Goal: Information Seeking & Learning: Learn about a topic

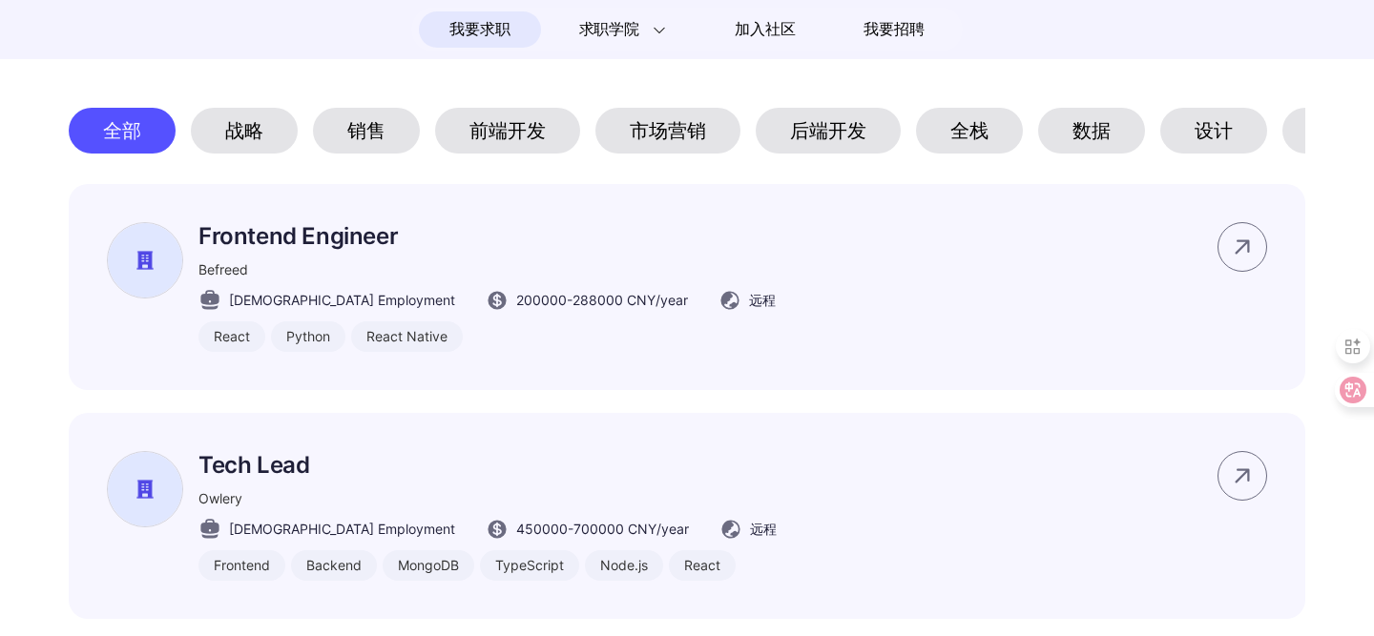
scroll to position [863, 0]
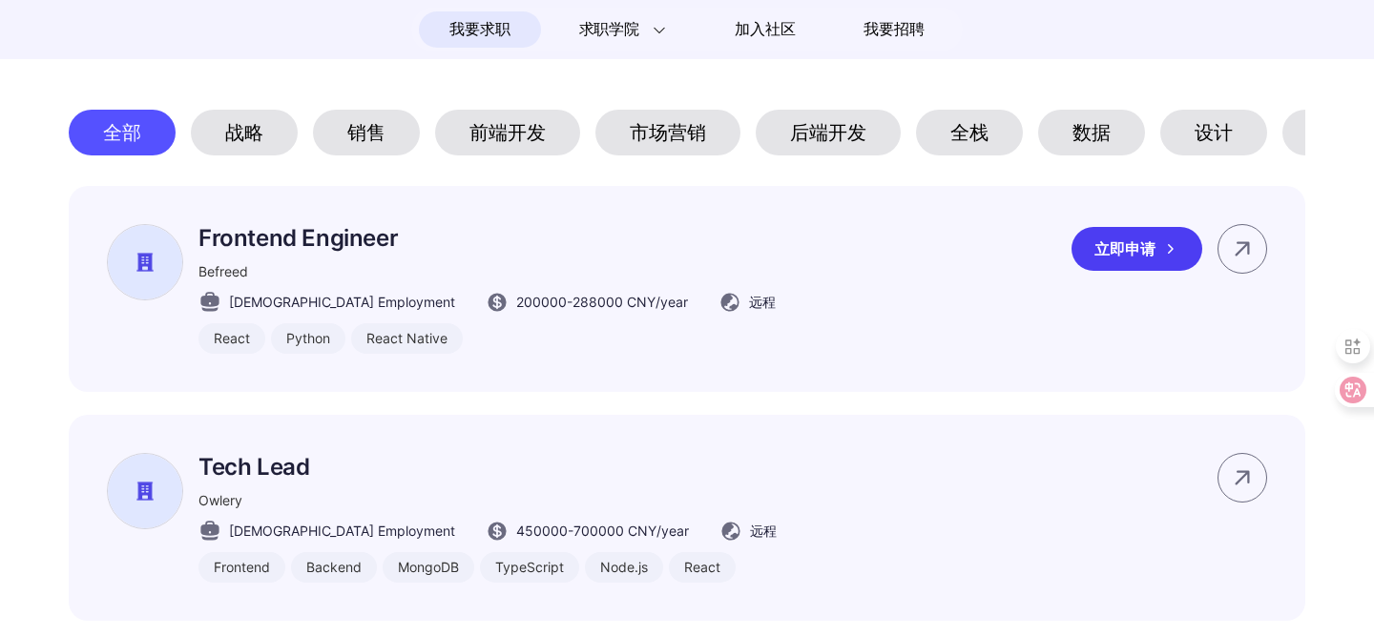
click at [562, 312] on span "200000 - 288000 CNY /year" at bounding box center [602, 302] width 172 height 20
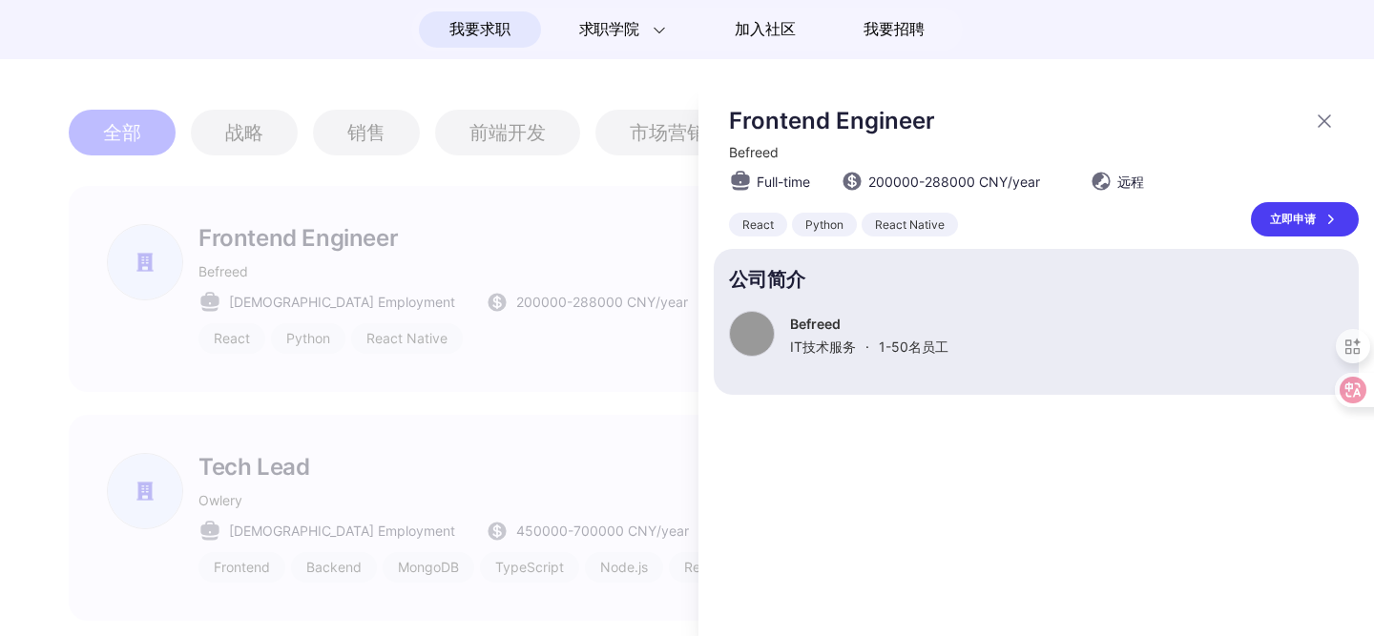
scroll to position [0, 0]
click at [562, 312] on div at bounding box center [687, 360] width 1374 height 552
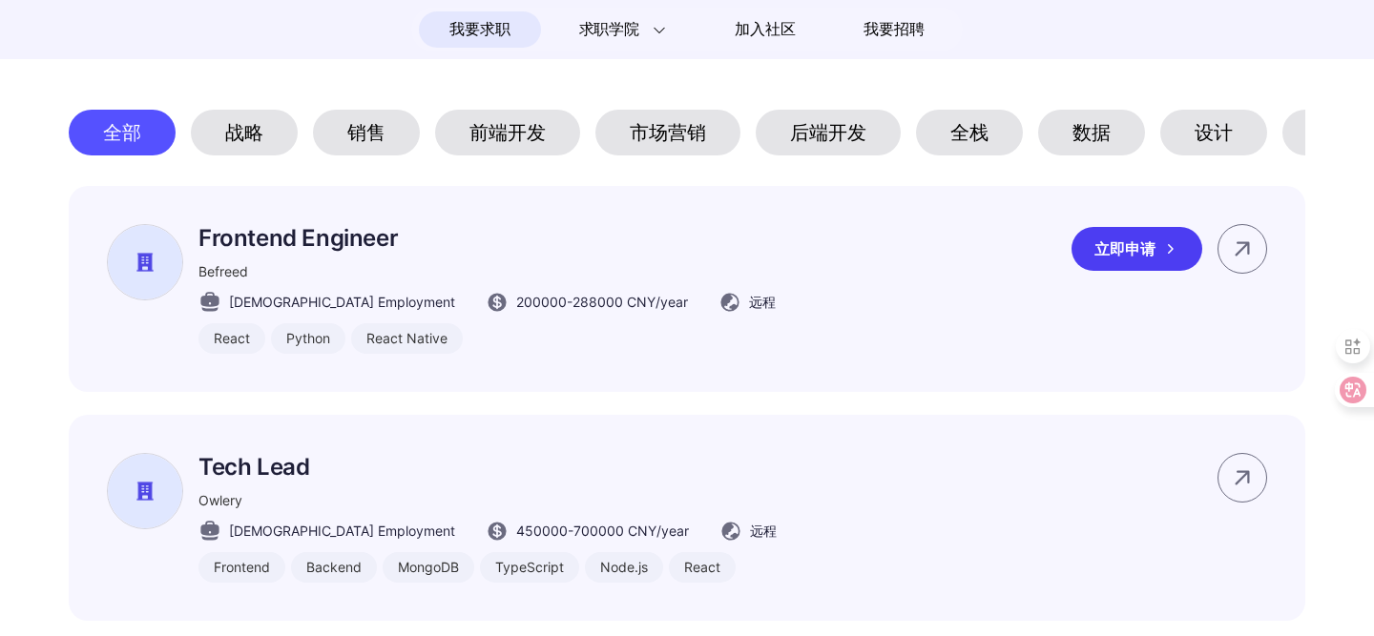
click at [562, 312] on span "200000 - 288000 CNY /year" at bounding box center [602, 302] width 172 height 20
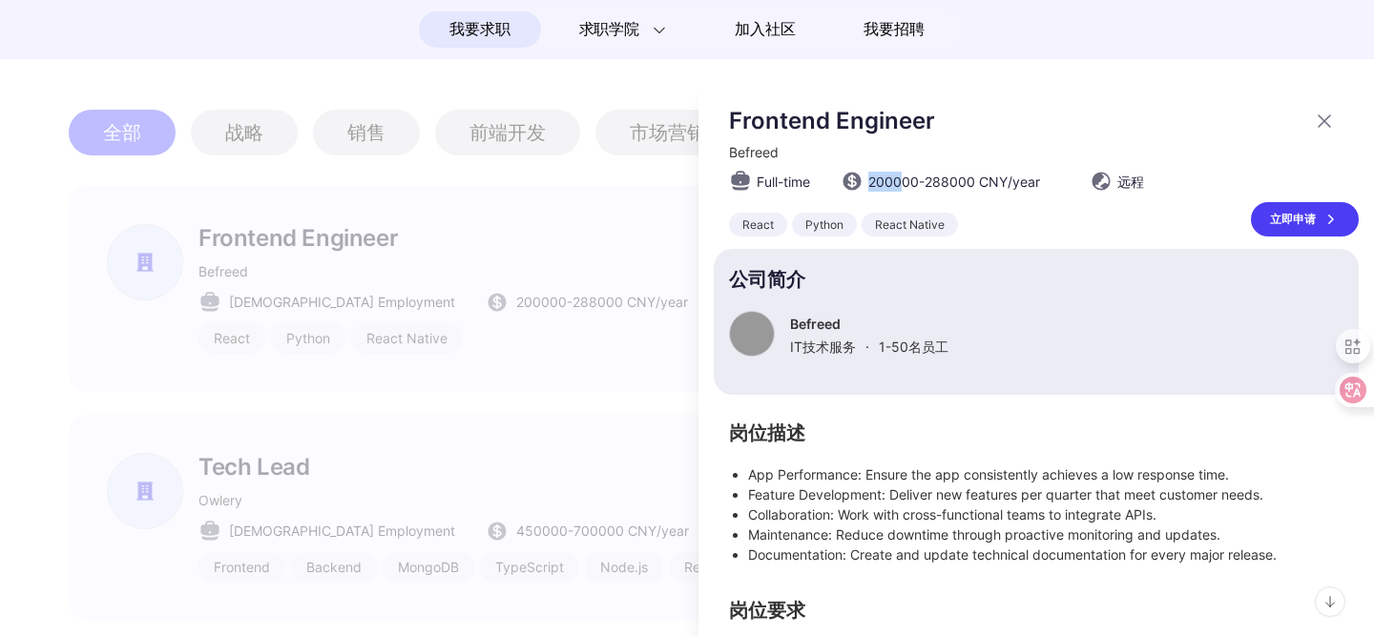
drag, startPoint x: 873, startPoint y: 182, endPoint x: 900, endPoint y: 181, distance: 26.7
click at [900, 181] on span "200000 - 288000 CNY /year" at bounding box center [954, 182] width 172 height 20
drag, startPoint x: 939, startPoint y: 176, endPoint x: 985, endPoint y: 176, distance: 46.7
click at [985, 176] on span "200000 - 288000 CNY /year" at bounding box center [954, 182] width 172 height 20
click at [1069, 182] on div "Full-time 200000 - 288000 CNY /year 远程" at bounding box center [1044, 181] width 630 height 23
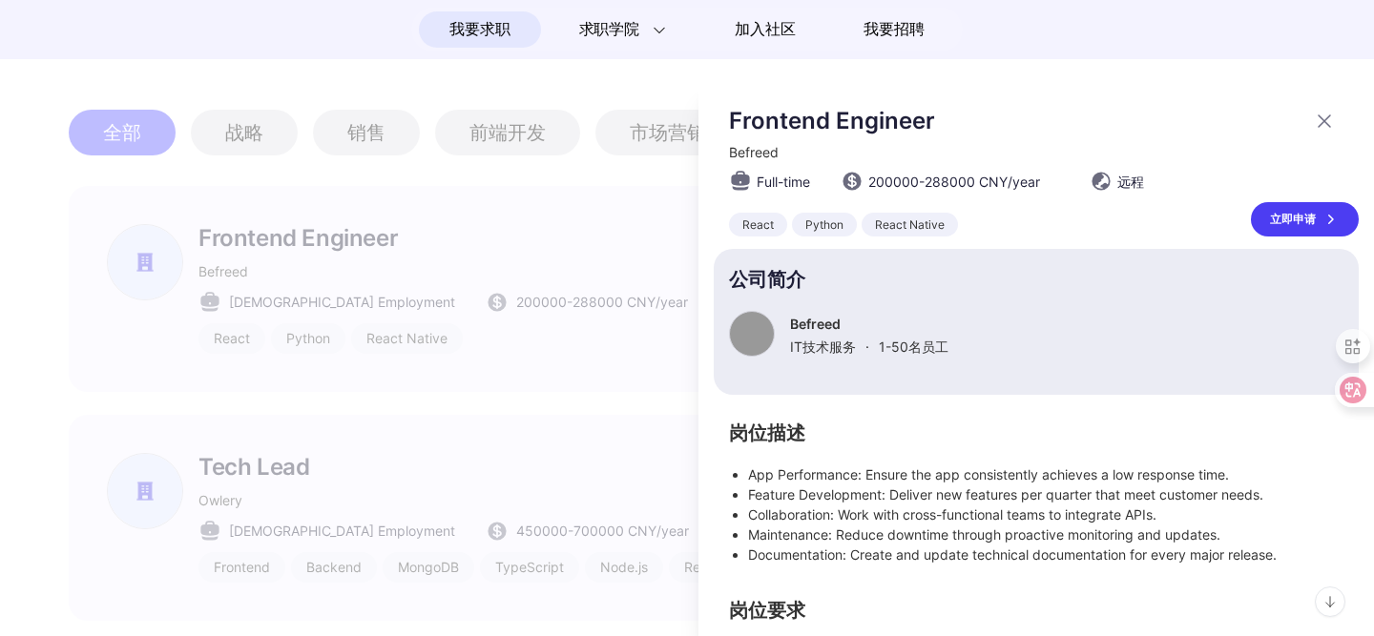
click at [1069, 182] on div "Full-time 200000 - 288000 CNY /year 远程" at bounding box center [1044, 181] width 630 height 23
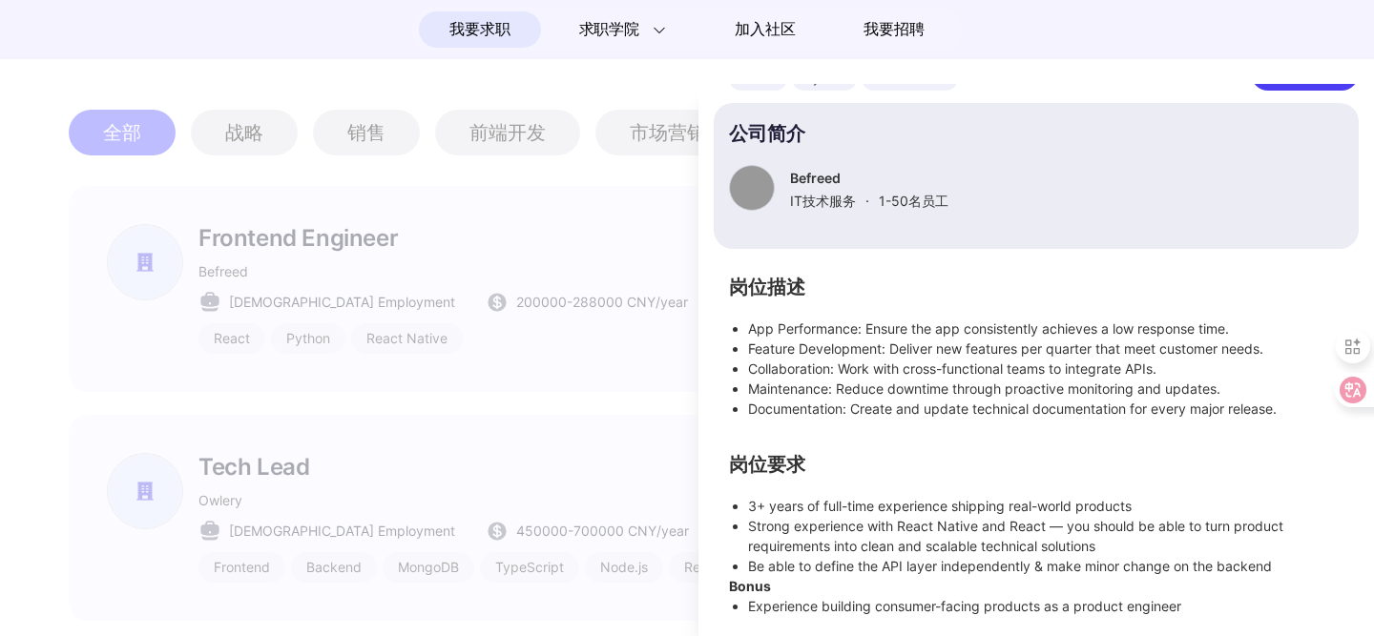
scroll to position [149, 0]
click at [490, 345] on div at bounding box center [687, 360] width 1374 height 552
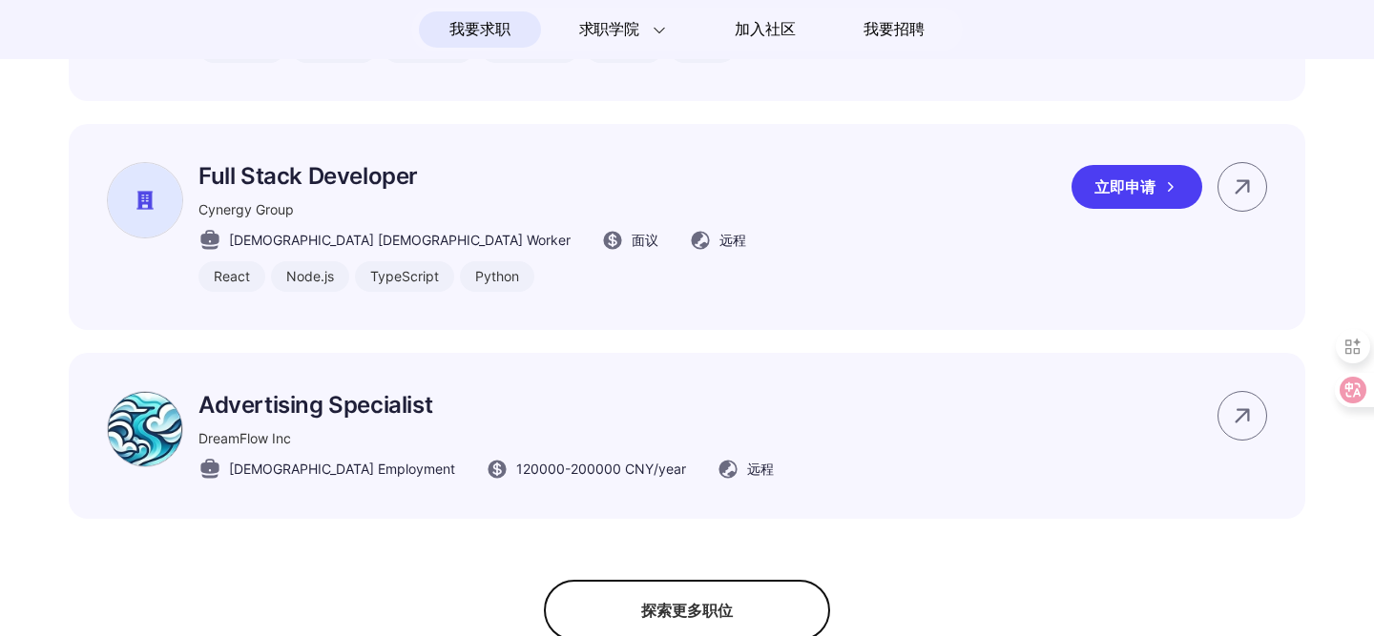
scroll to position [1488, 0]
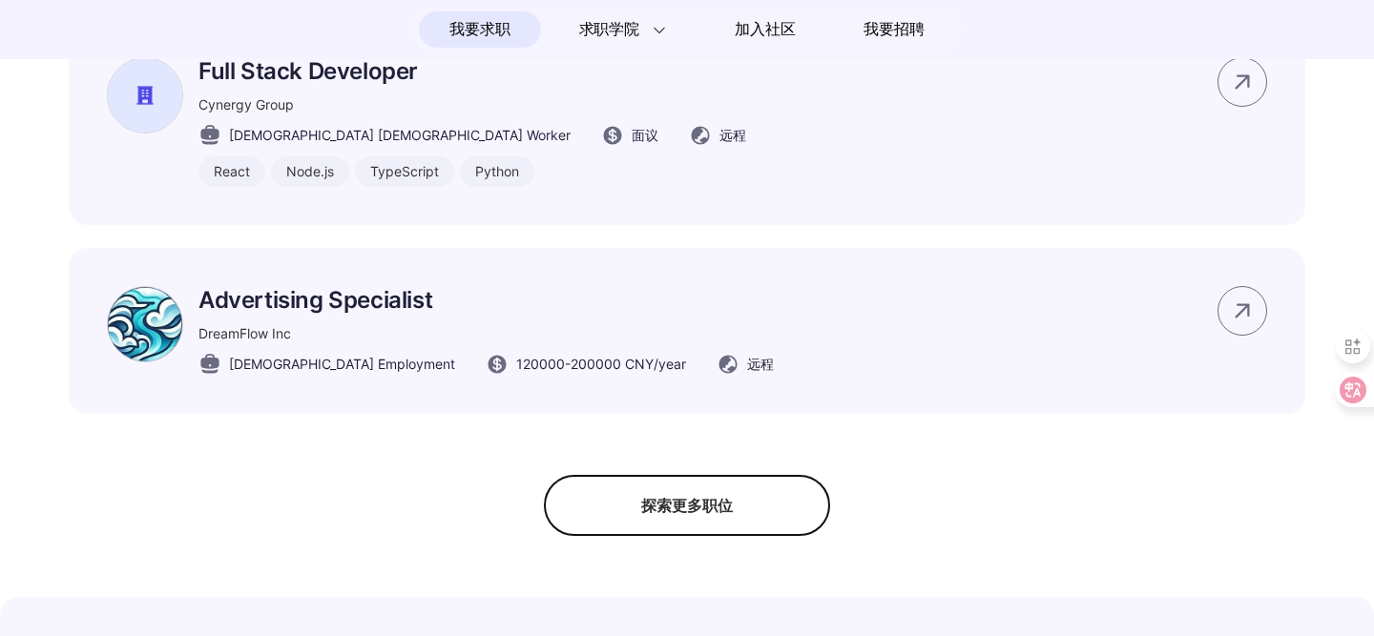
click at [637, 501] on div "探索更多职位" at bounding box center [687, 505] width 286 height 61
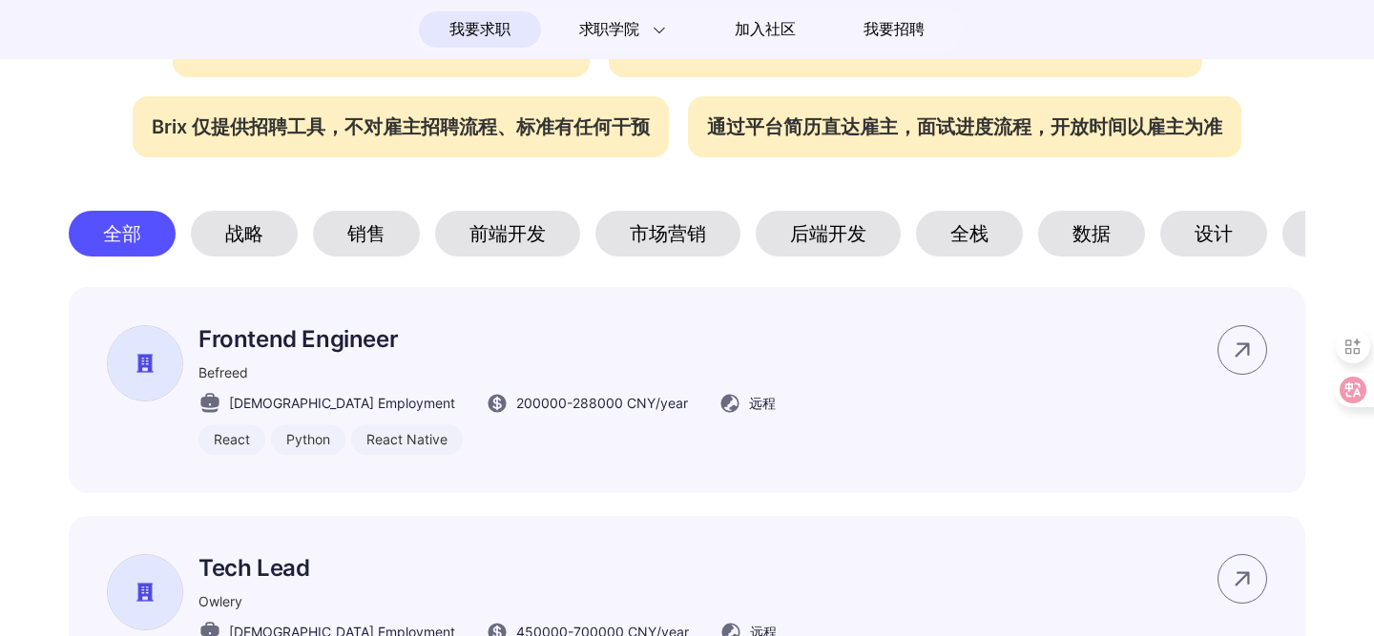
scroll to position [763, 0]
click at [521, 255] on div "前端开发" at bounding box center [507, 233] width 145 height 46
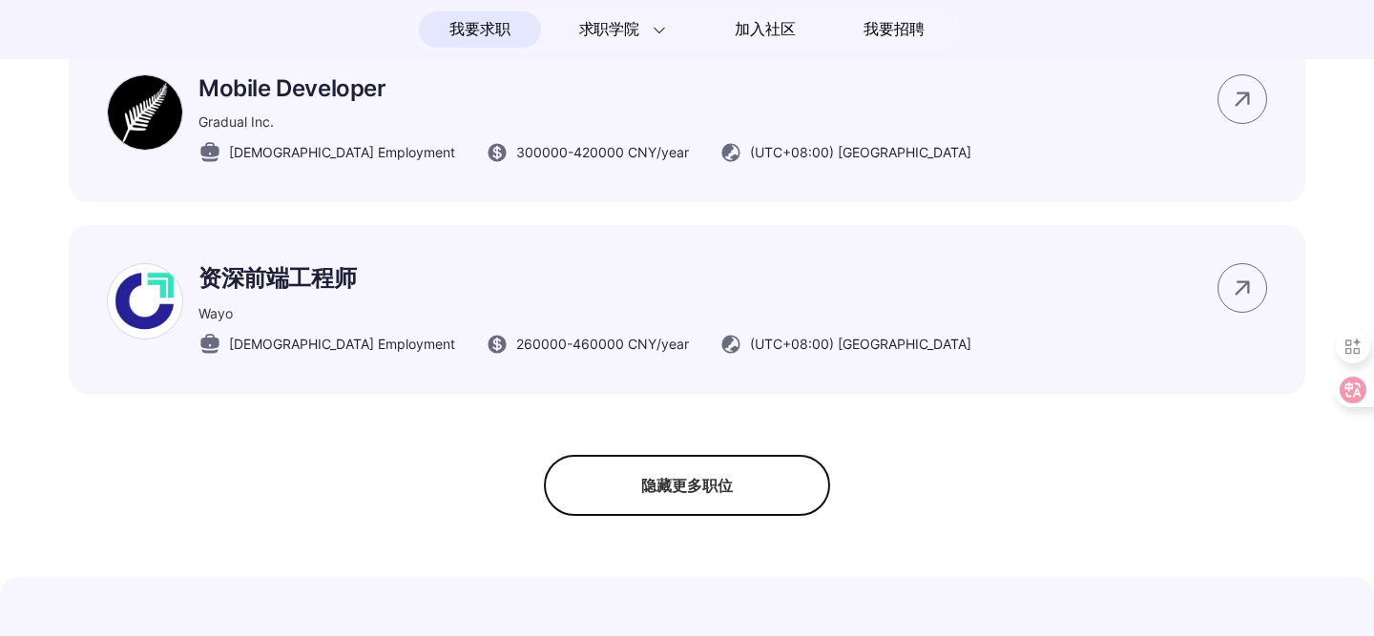
scroll to position [2574, 0]
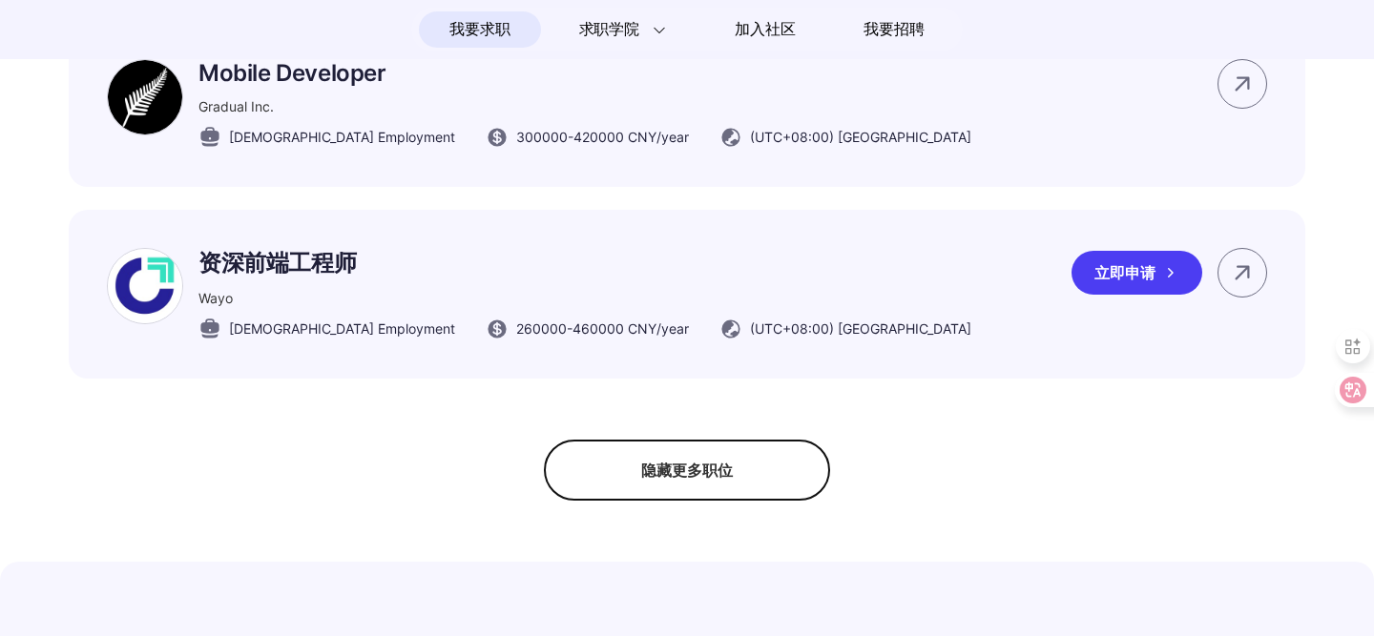
click at [239, 248] on p "资深前端工程师" at bounding box center [584, 263] width 773 height 31
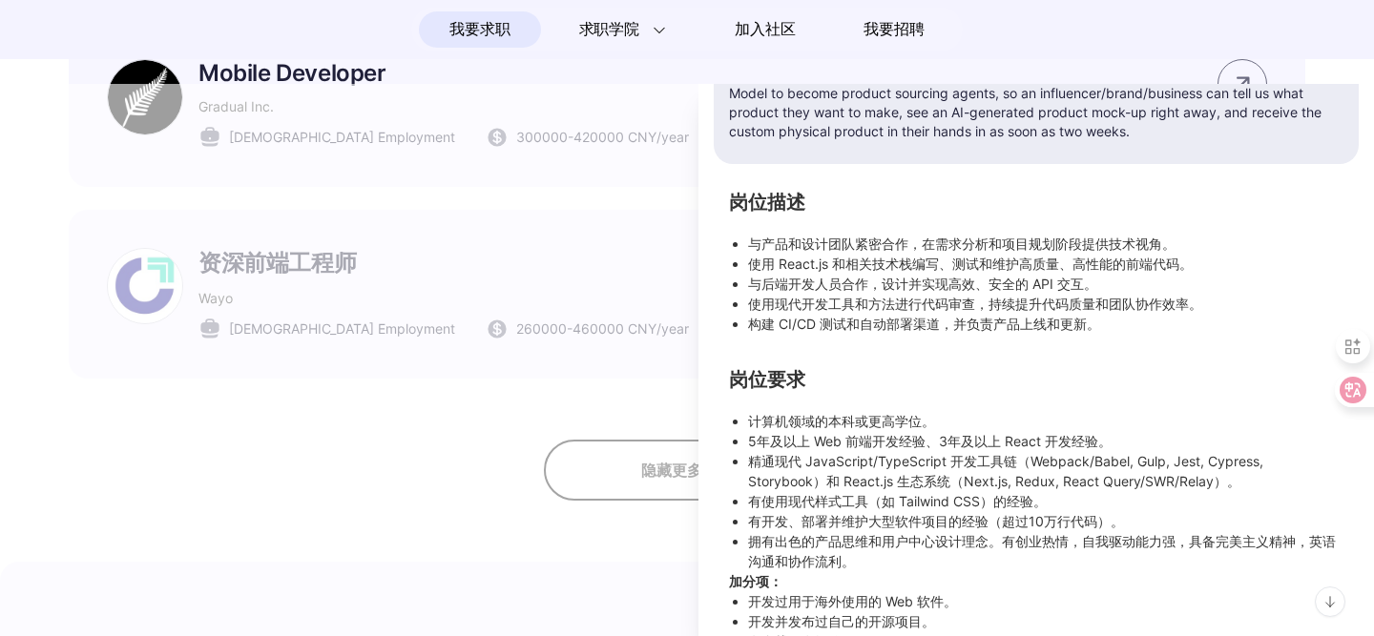
scroll to position [406, 0]
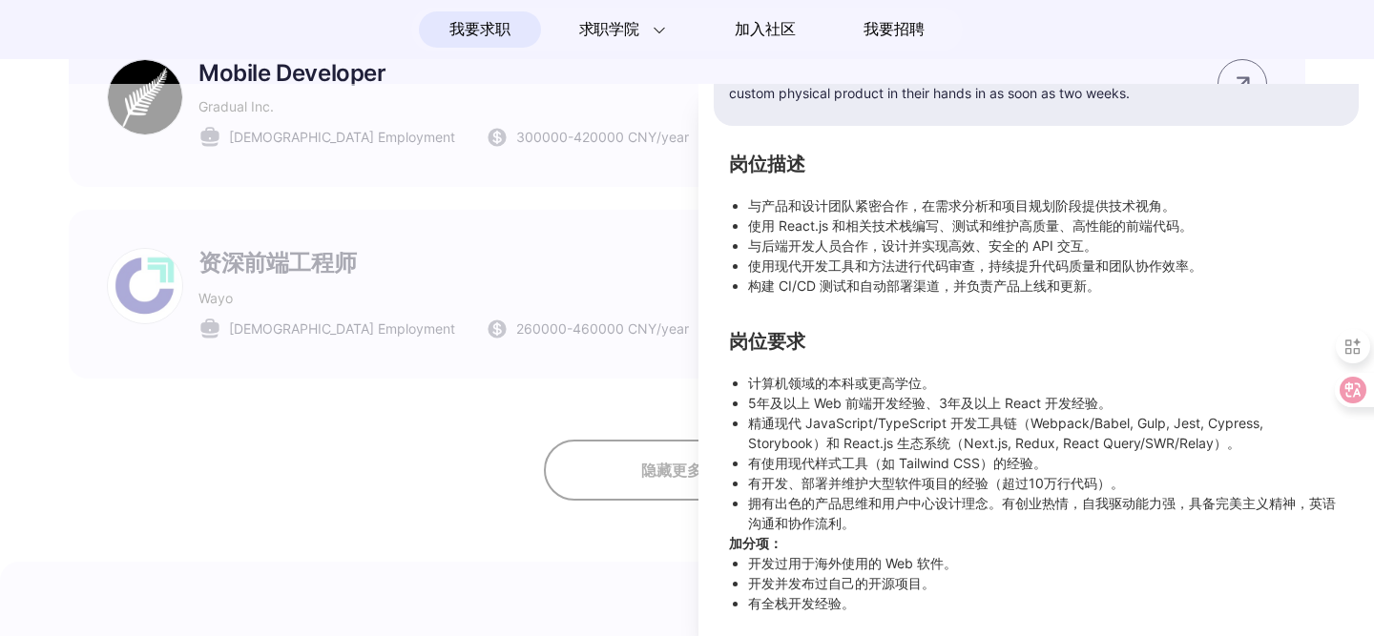
click at [806, 465] on li "有使用现代样式工具（如 Tailwind CSS）的经验。" at bounding box center [1045, 463] width 595 height 20
click at [800, 494] on li "拥有出色的产品思维和用户中心设计理念。有创业热情，自我驱动能力强，具备完美主义精神，英语沟通和协作流利。" at bounding box center [1045, 513] width 595 height 40
click at [785, 570] on li "开发过用于海外使用的 Web 软件。" at bounding box center [1045, 563] width 595 height 20
click at [605, 561] on div at bounding box center [687, 360] width 1374 height 552
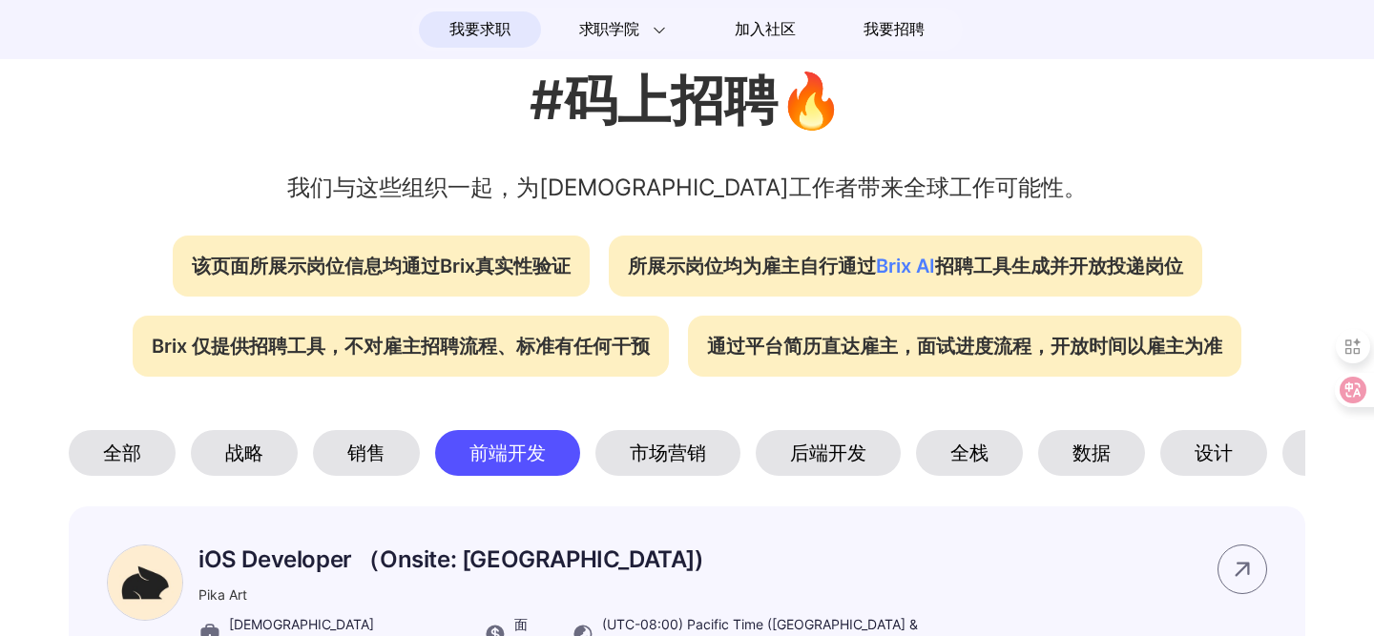
scroll to position [488, 0]
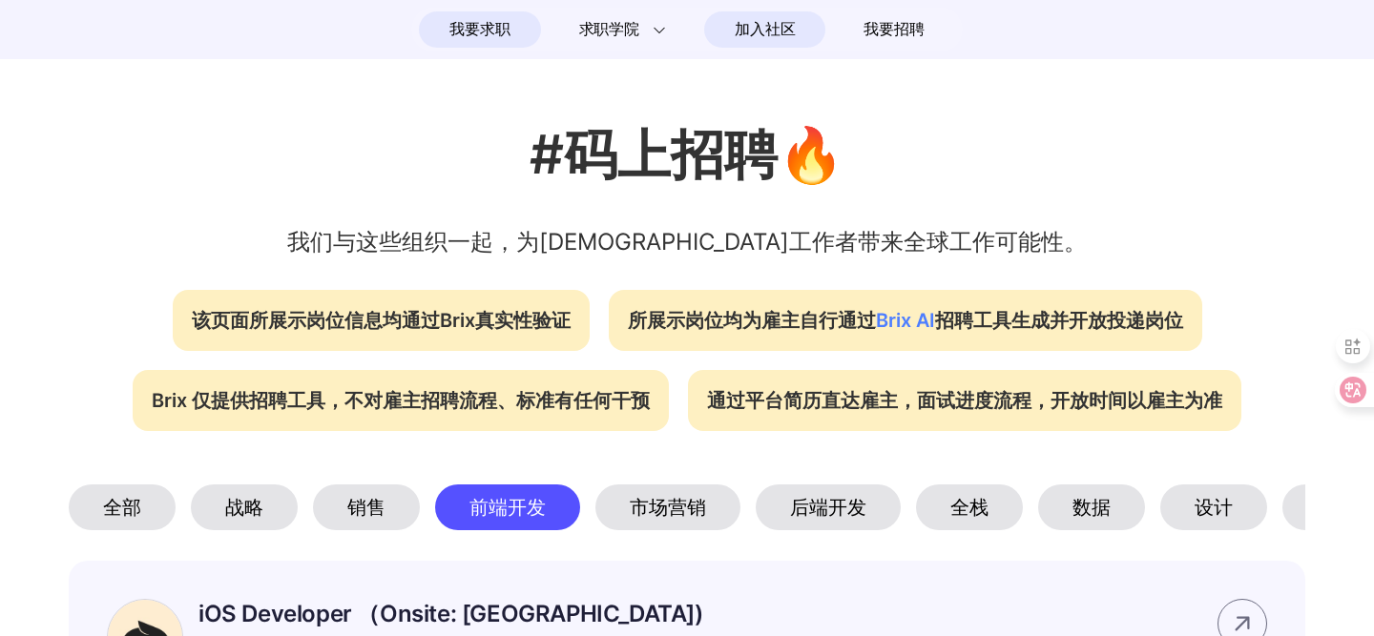
click at [747, 20] on span "加入社区" at bounding box center [765, 29] width 60 height 31
